Goal: Task Accomplishment & Management: Manage account settings

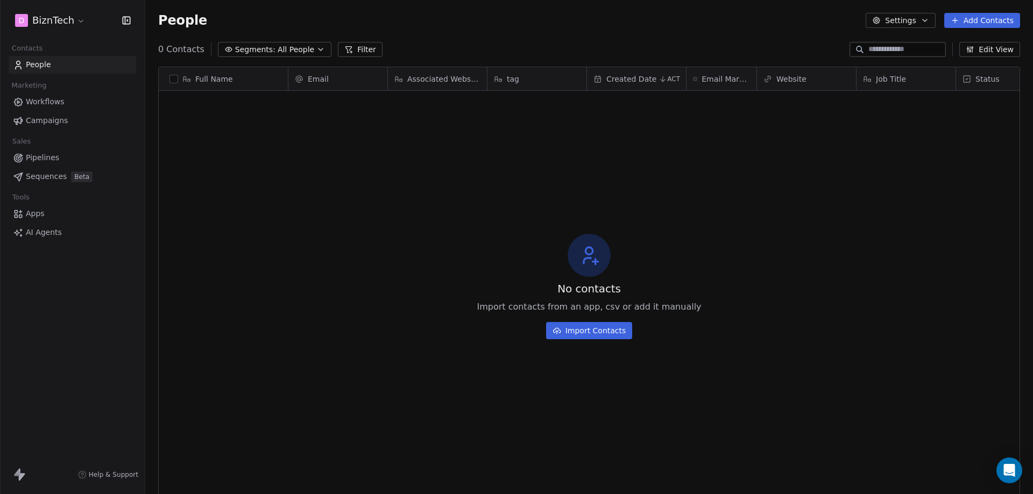
scroll to position [427, 880]
drag, startPoint x: 374, startPoint y: 179, endPoint x: 412, endPoint y: 184, distance: 38.5
click at [375, 179] on div "How likely are you to recommend Swipe One to others? 0 1 2 3 4 5 6 7 8 9 10 Not…" at bounding box center [516, 247] width 1033 height 494
click at [36, 62] on span "People" at bounding box center [38, 64] width 25 height 11
click at [72, 10] on div "D BiznTech" at bounding box center [72, 20] width 145 height 41
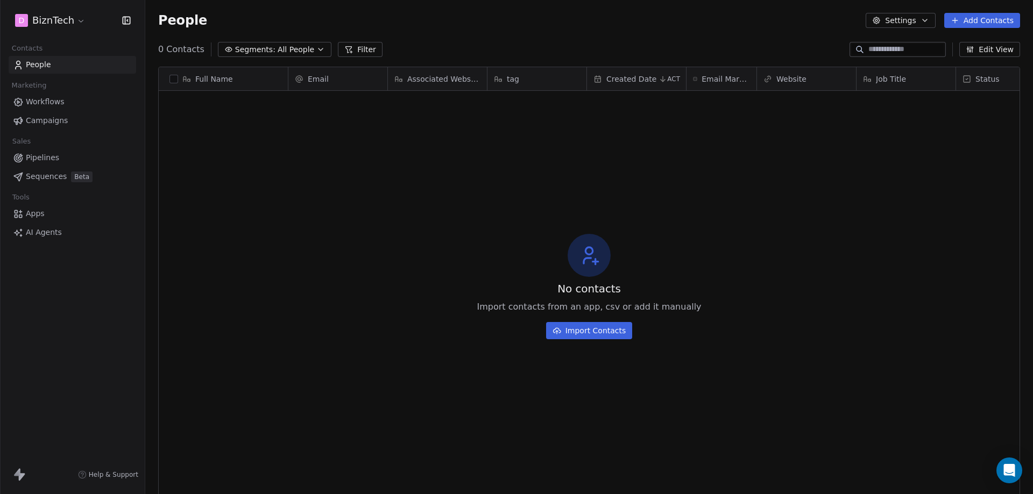
click at [75, 19] on html "D BiznTech Contacts People Marketing Workflows Campaigns Sales Pipelines Sequen…" at bounding box center [516, 247] width 1033 height 494
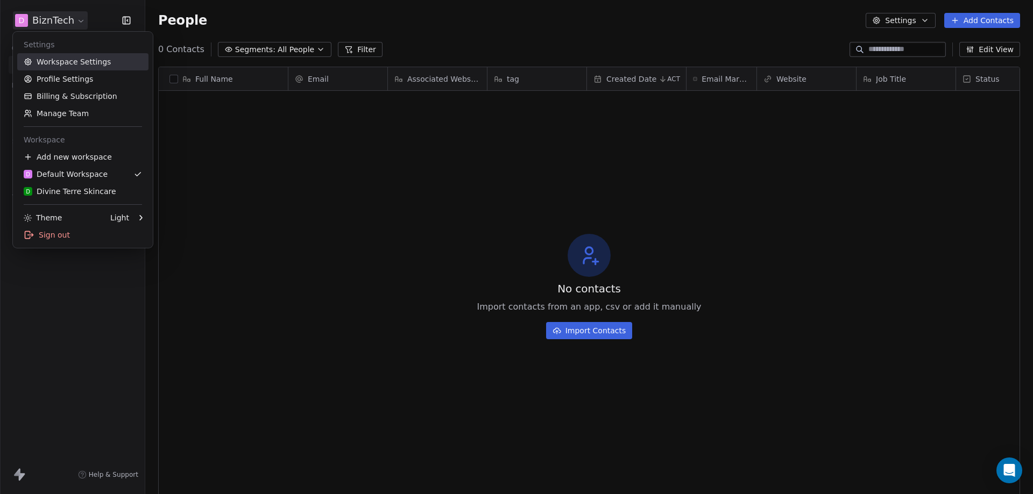
click at [66, 63] on link "Workspace Settings" at bounding box center [82, 61] width 131 height 17
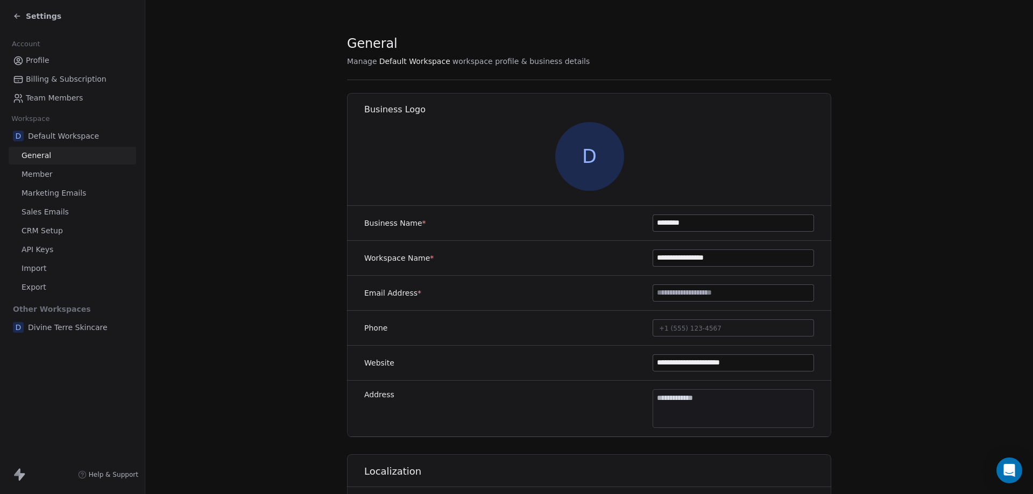
click at [53, 60] on link "Profile" at bounding box center [72, 61] width 127 height 18
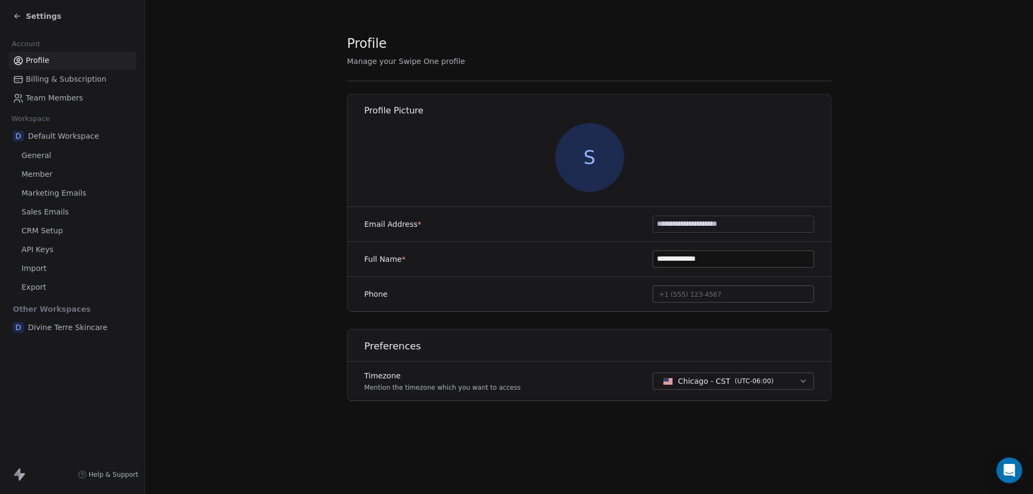
click at [44, 59] on span "Profile" at bounding box center [38, 60] width 24 height 11
click at [47, 79] on span "Billing & Subscription" at bounding box center [66, 79] width 81 height 11
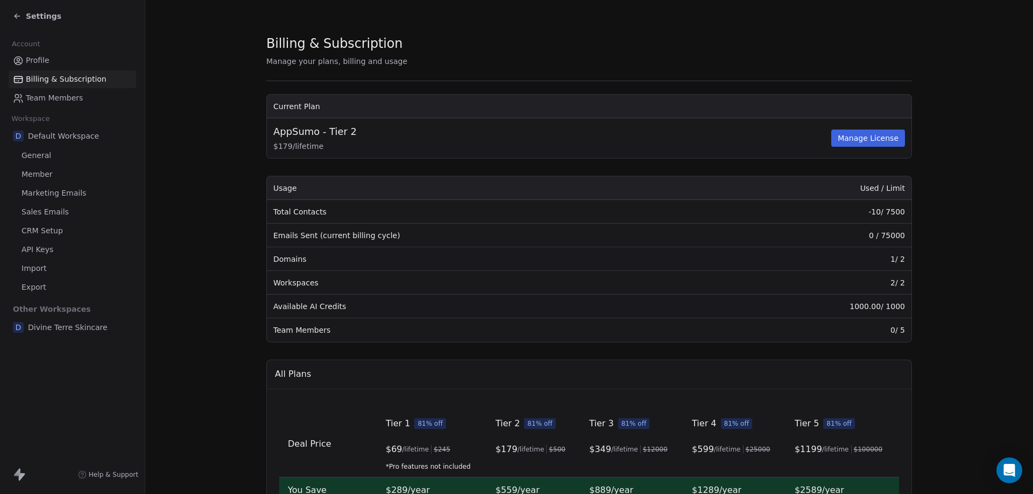
click at [49, 60] on link "Profile" at bounding box center [72, 61] width 127 height 18
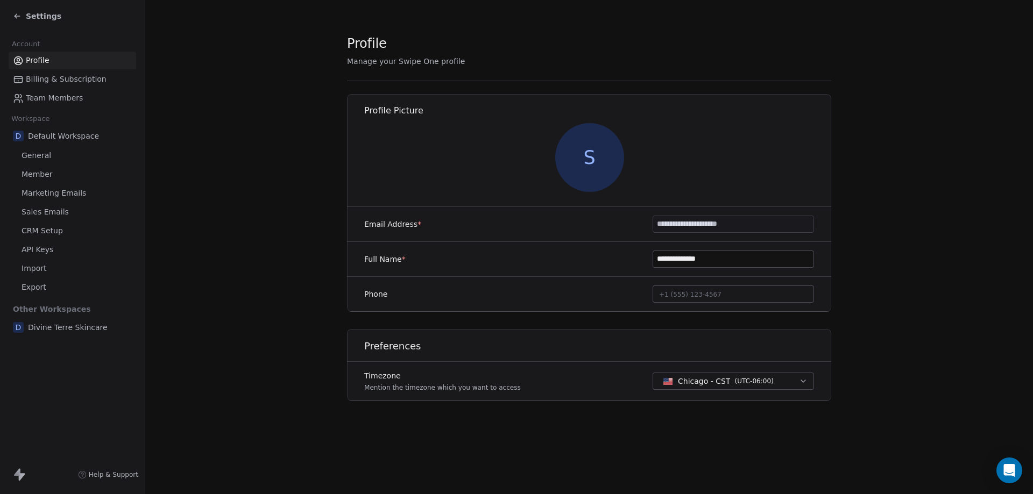
click at [53, 143] on div "D Default Workspace" at bounding box center [72, 135] width 127 height 19
click at [61, 135] on span "Default Workspace" at bounding box center [63, 136] width 71 height 11
click at [29, 154] on span "General" at bounding box center [37, 155] width 30 height 11
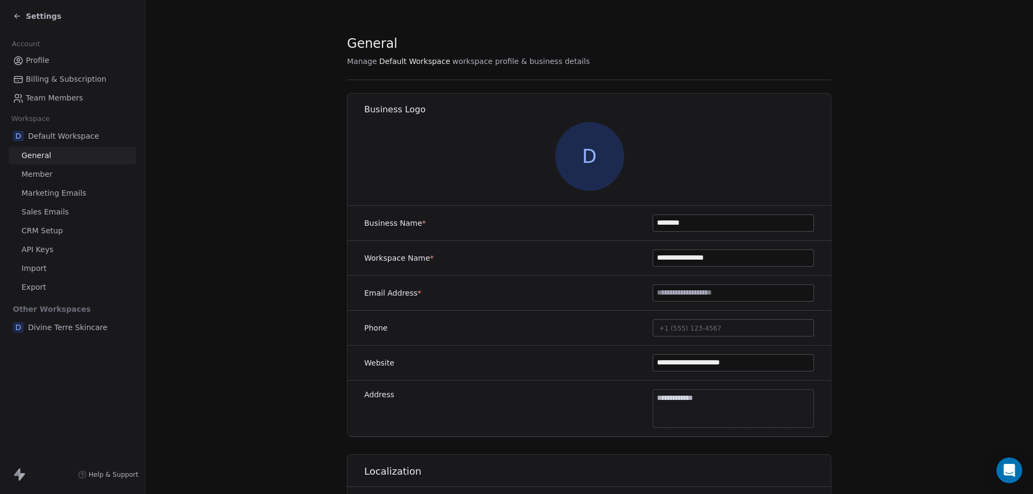
click at [16, 17] on icon at bounding box center [17, 16] width 9 height 9
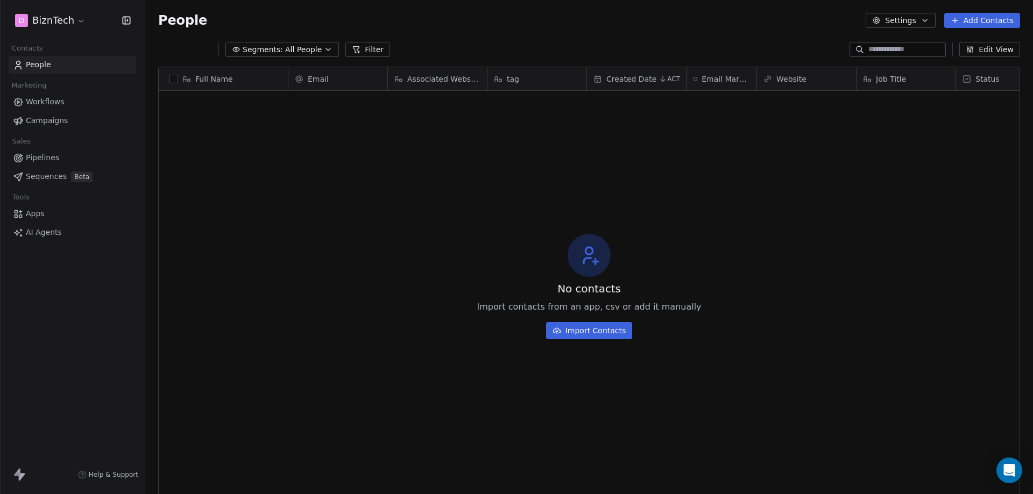
scroll to position [427, 880]
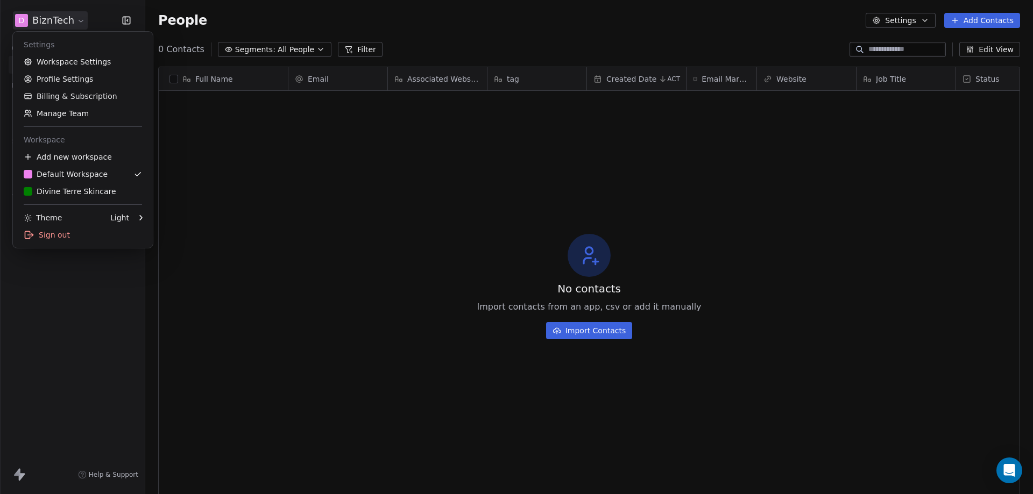
click at [77, 20] on html "D BiznTech Contacts People Marketing Workflows Campaigns Sales Pipelines Sequen…" at bounding box center [516, 247] width 1033 height 494
click at [84, 175] on div "D Default Workspace" at bounding box center [66, 174] width 84 height 11
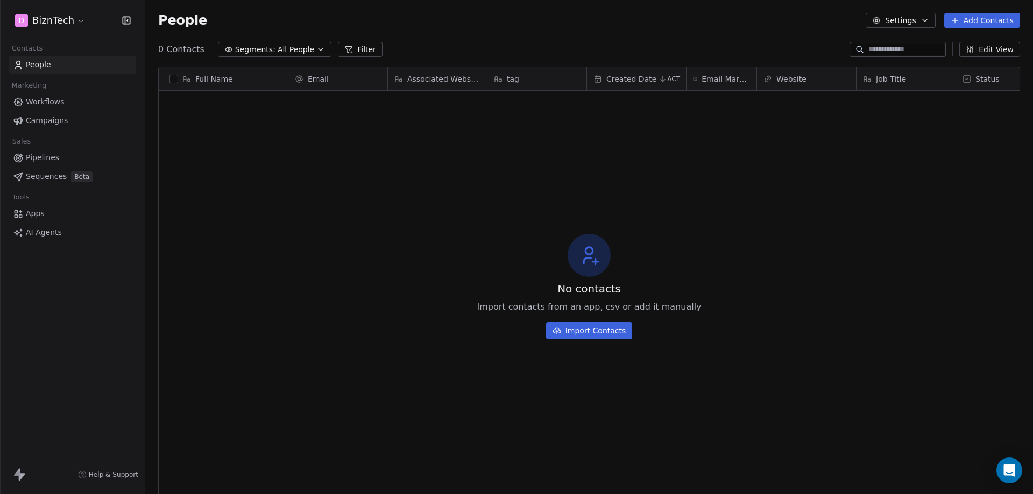
click at [287, 51] on span "All People" at bounding box center [296, 49] width 37 height 11
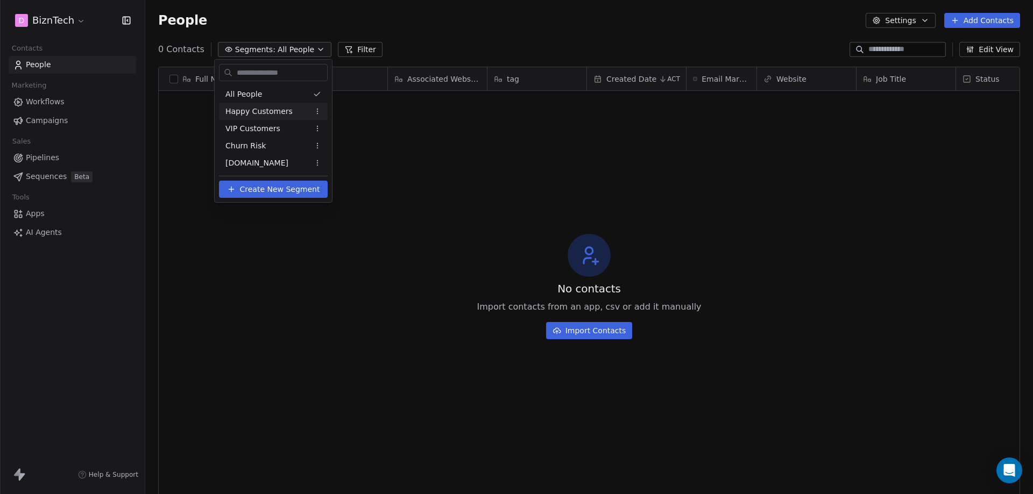
click at [450, 122] on html "D BiznTech Contacts People Marketing Workflows Campaigns Sales Pipelines Sequen…" at bounding box center [516, 247] width 1033 height 494
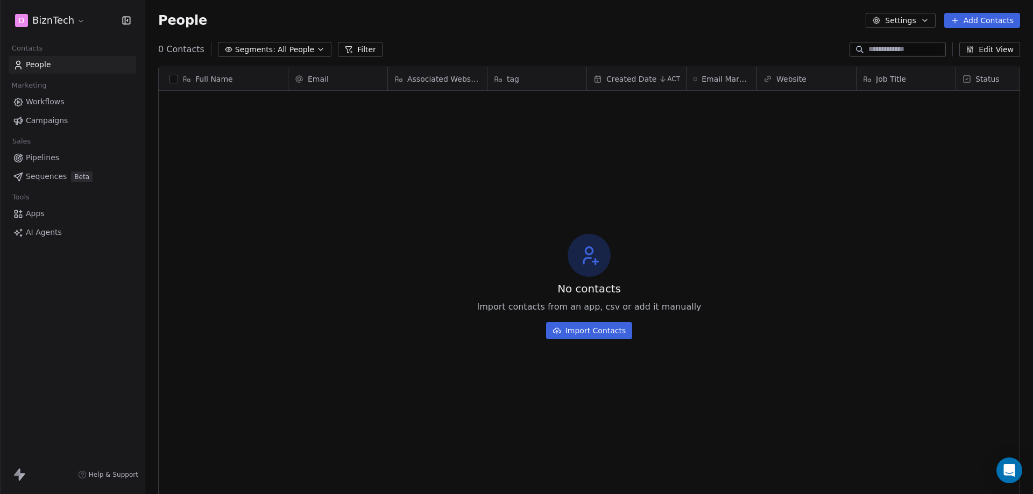
drag, startPoint x: 31, startPoint y: 98, endPoint x: 48, endPoint y: 100, distance: 17.8
click at [31, 99] on span "Workflows" at bounding box center [45, 101] width 39 height 11
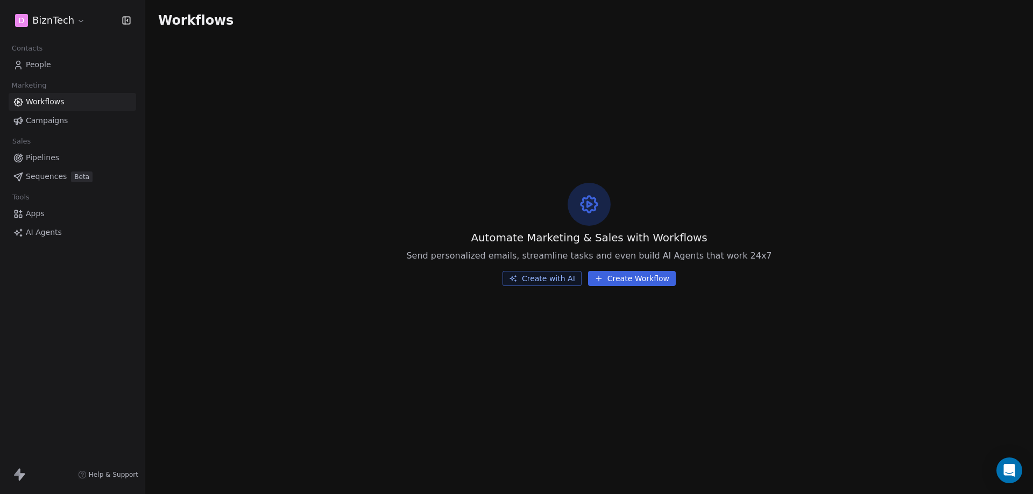
click at [49, 123] on span "Campaigns" at bounding box center [47, 120] width 42 height 11
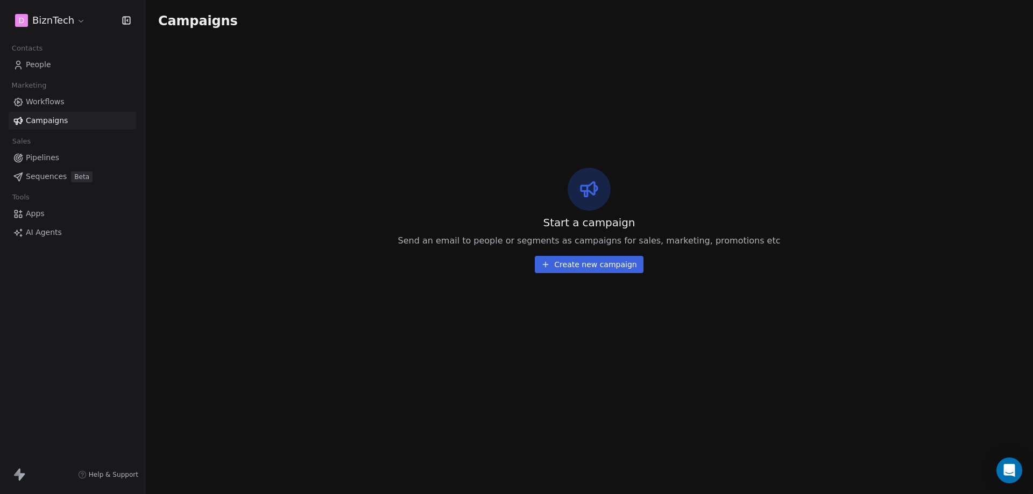
click at [51, 160] on span "Pipelines" at bounding box center [42, 157] width 33 height 11
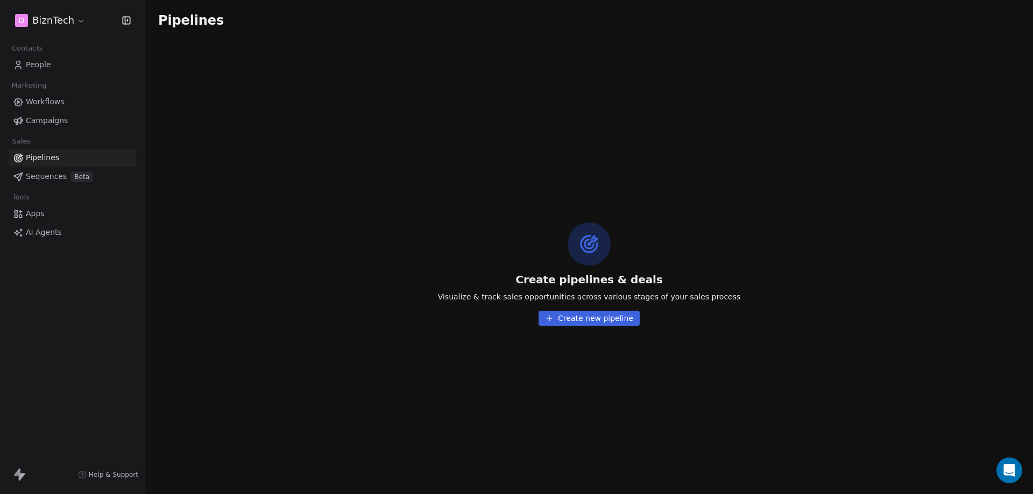
click at [55, 182] on link "Sequences Beta" at bounding box center [72, 177] width 127 height 18
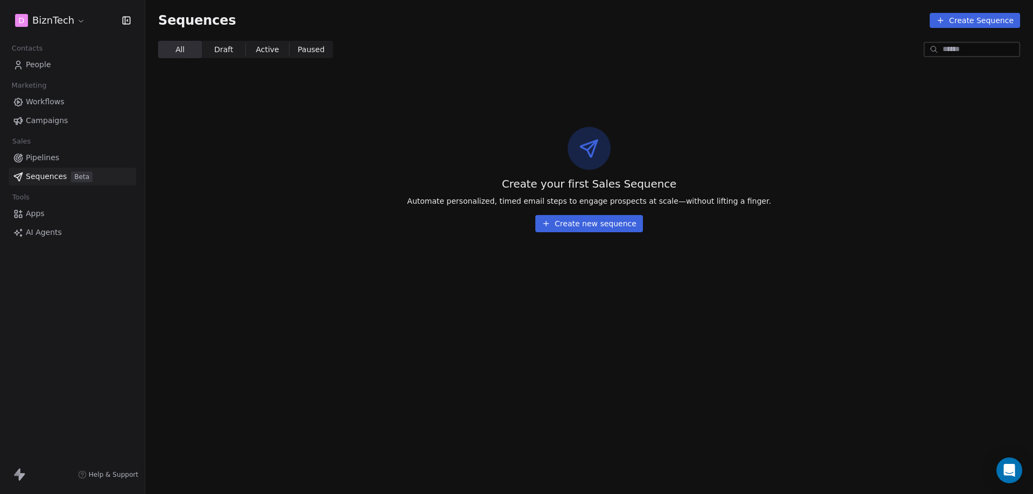
click at [44, 213] on link "Apps" at bounding box center [72, 214] width 127 height 18
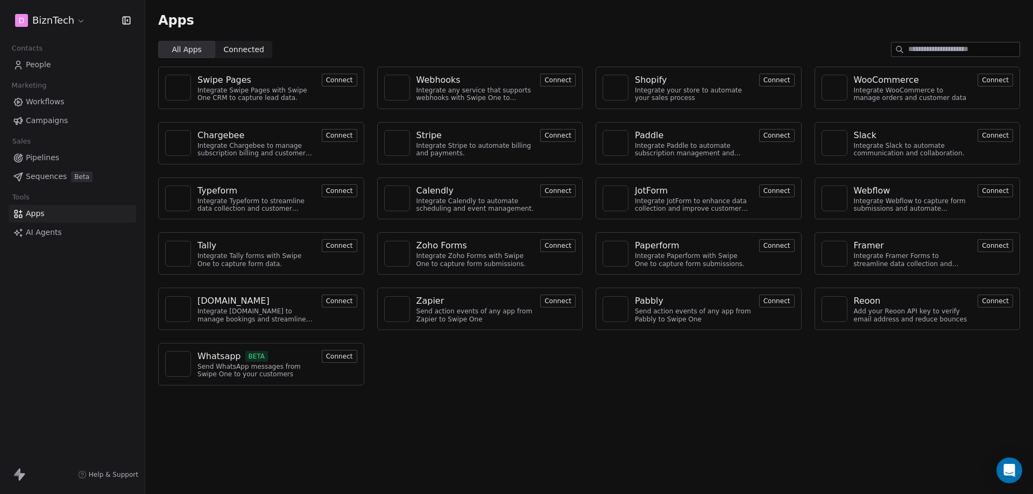
click at [46, 232] on span "AI Agents" at bounding box center [44, 232] width 36 height 11
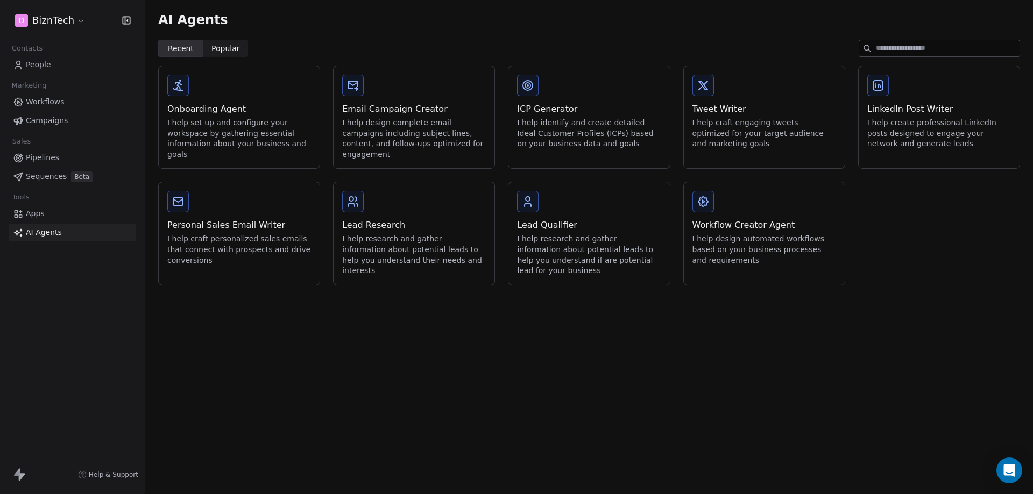
click at [51, 216] on link "Apps" at bounding box center [72, 214] width 127 height 18
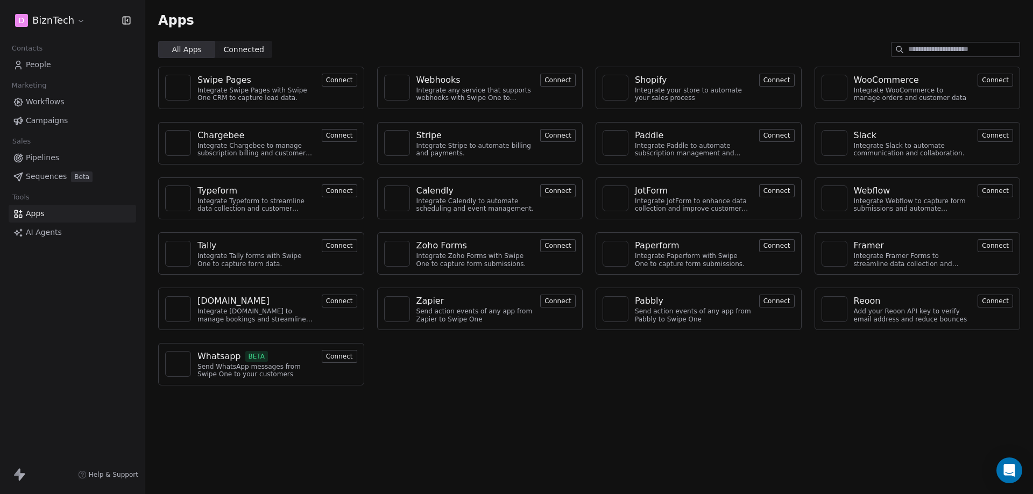
click at [251, 45] on span "Connected" at bounding box center [244, 49] width 40 height 11
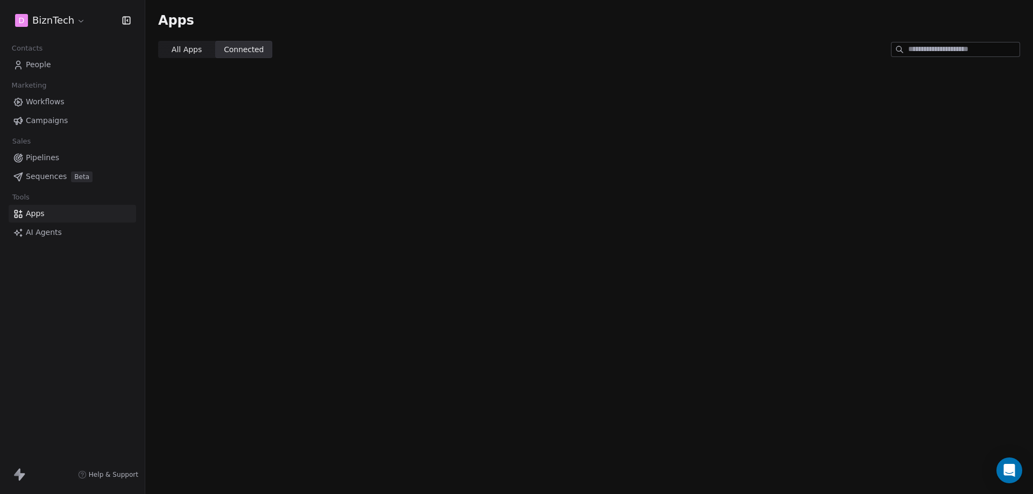
click at [189, 47] on span "All Apps" at bounding box center [187, 49] width 30 height 11
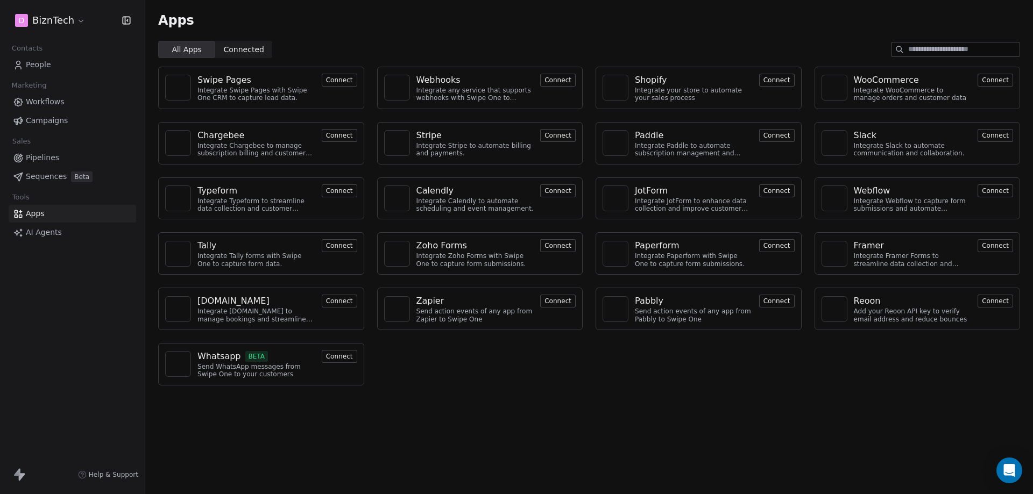
click at [69, 18] on html "D BiznTech Contacts People Marketing Workflows Campaigns Sales Pipelines Sequen…" at bounding box center [516, 247] width 1033 height 494
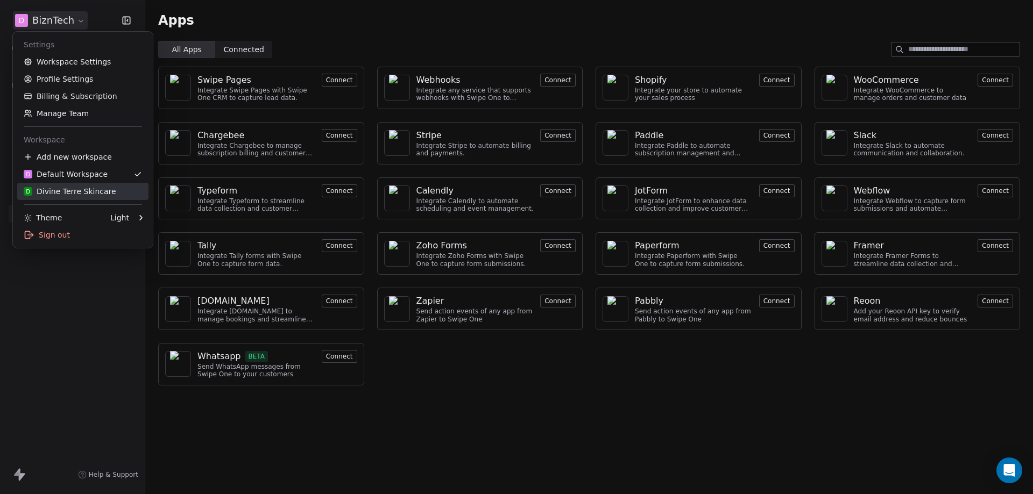
click at [79, 185] on link "D Divine Terre Skincare" at bounding box center [82, 191] width 131 height 17
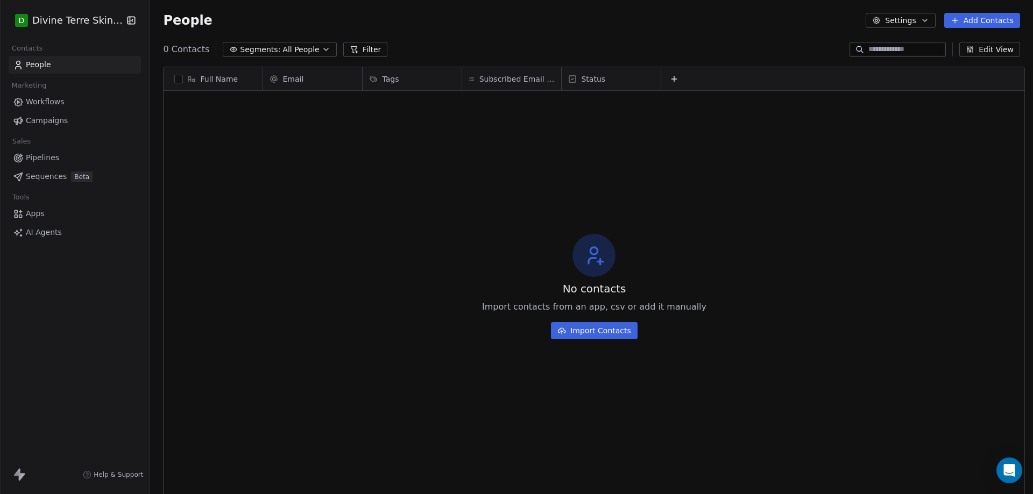
scroll to position [427, 880]
click at [44, 235] on span "AI Agents" at bounding box center [44, 232] width 36 height 11
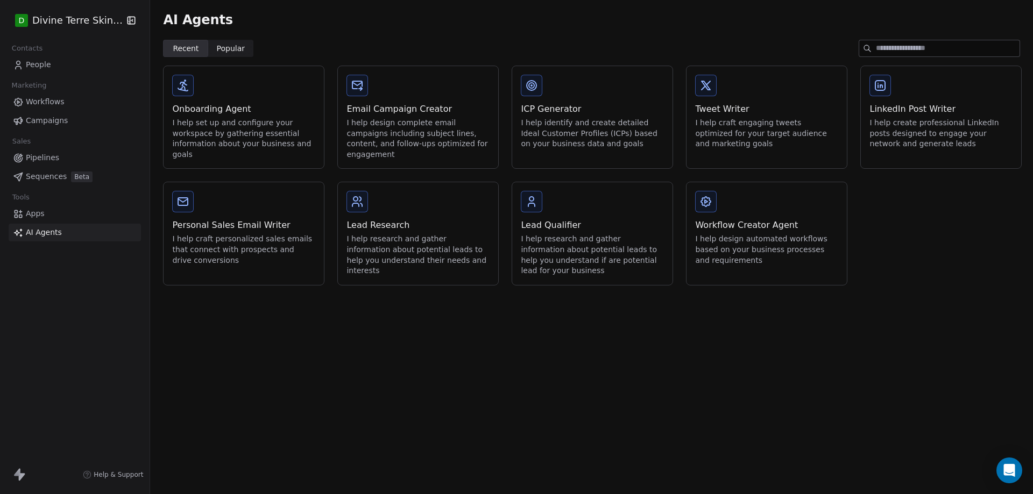
click at [33, 217] on span "Apps" at bounding box center [35, 213] width 19 height 11
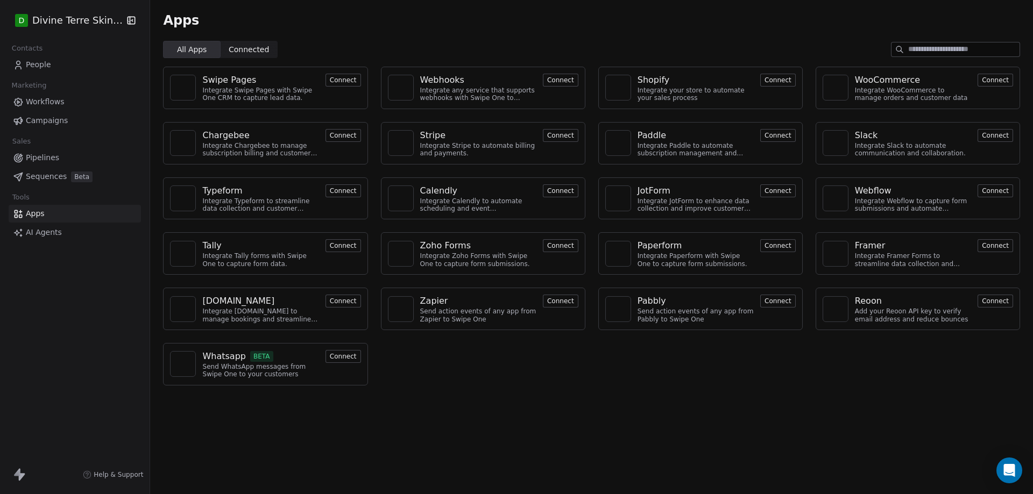
click at [46, 122] on span "Campaigns" at bounding box center [47, 120] width 42 height 11
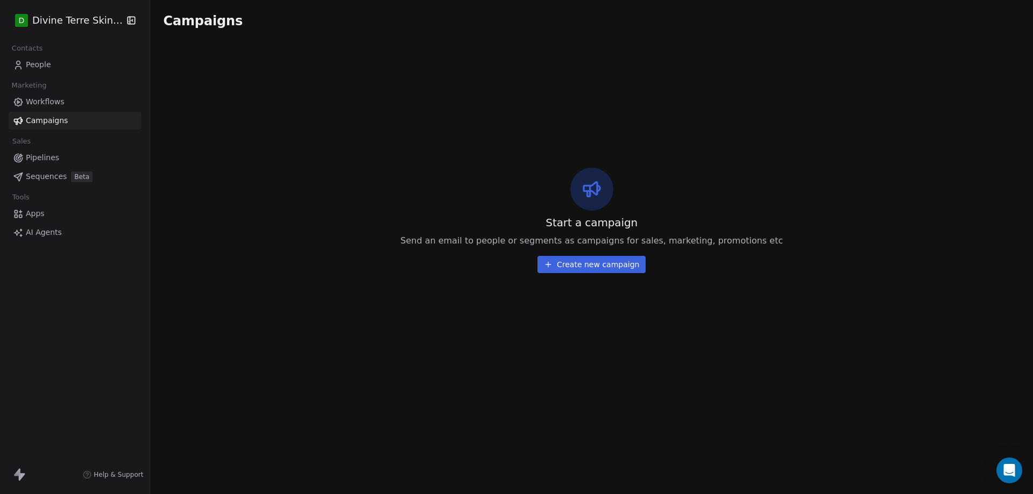
click at [50, 179] on span "Sequences" at bounding box center [46, 176] width 41 height 11
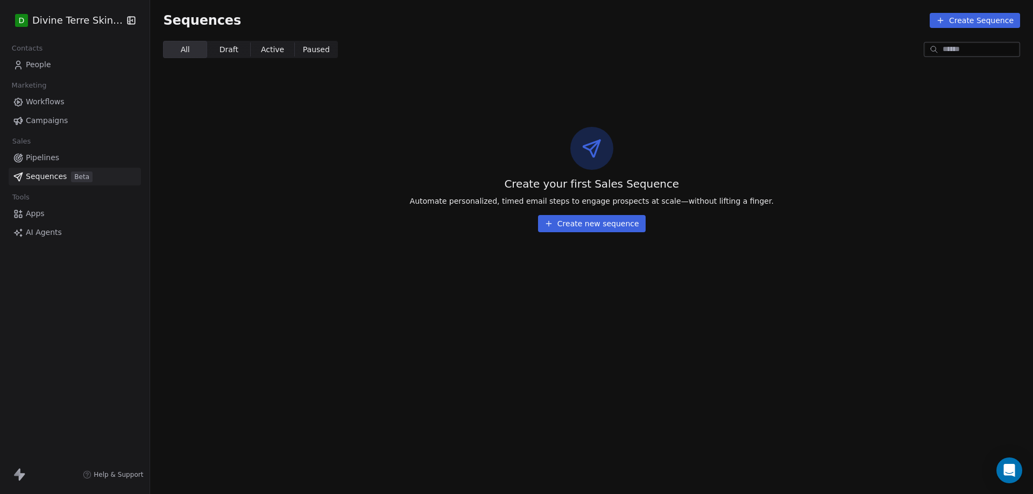
click at [49, 158] on span "Pipelines" at bounding box center [42, 157] width 33 height 11
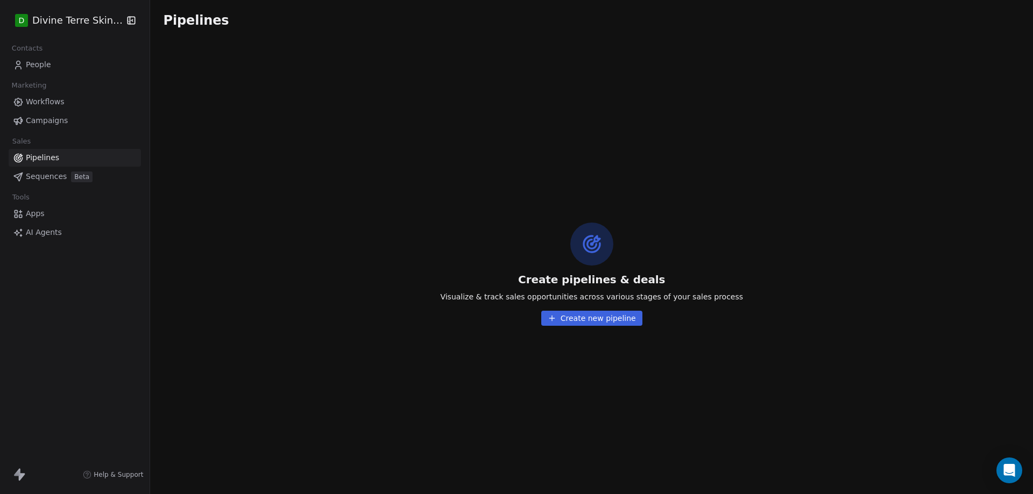
click at [89, 19] on html "D Divine Terre Skincare Contacts People Marketing Workflows Campaigns Sales Pip…" at bounding box center [516, 247] width 1033 height 494
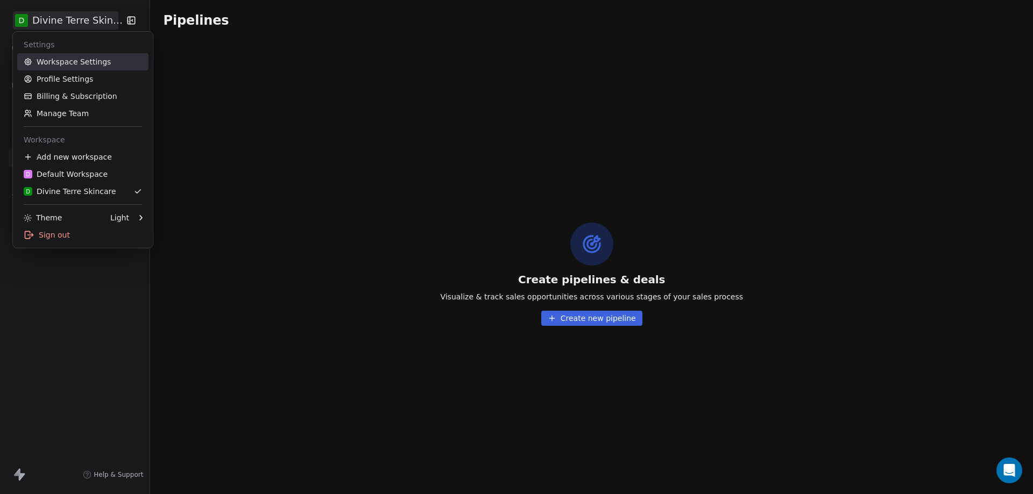
click at [71, 58] on link "Workspace Settings" at bounding box center [82, 61] width 131 height 17
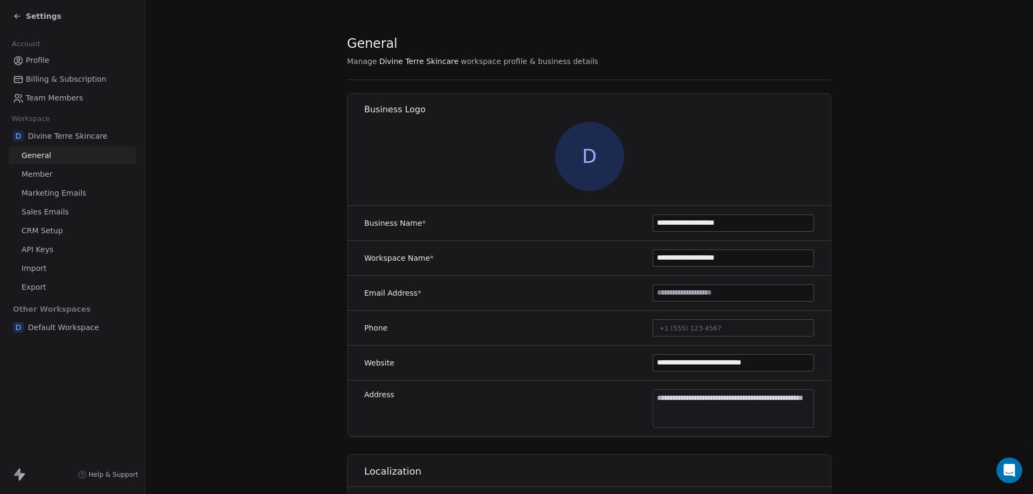
click at [72, 80] on span "Billing & Subscription" at bounding box center [66, 79] width 81 height 11
